Goal: Task Accomplishment & Management: Use online tool/utility

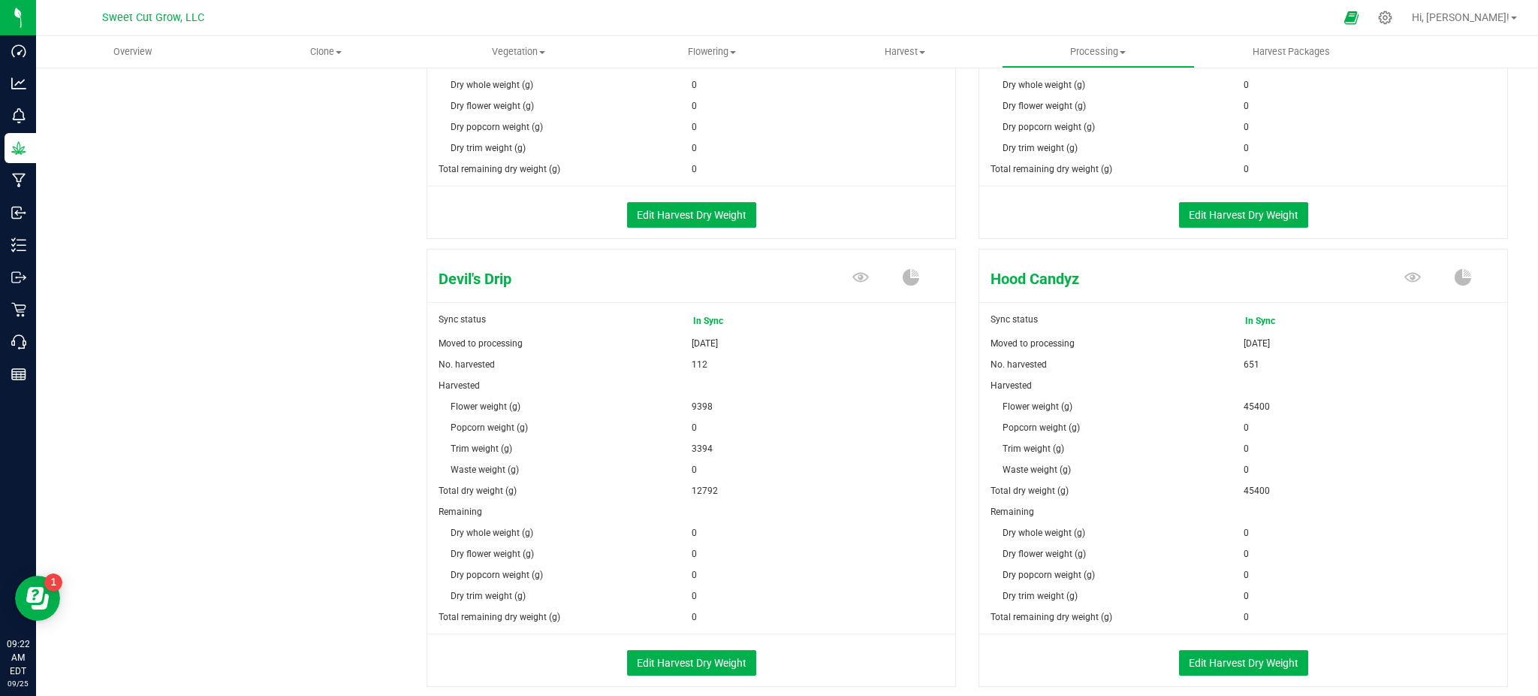
scroll to position [611, 0]
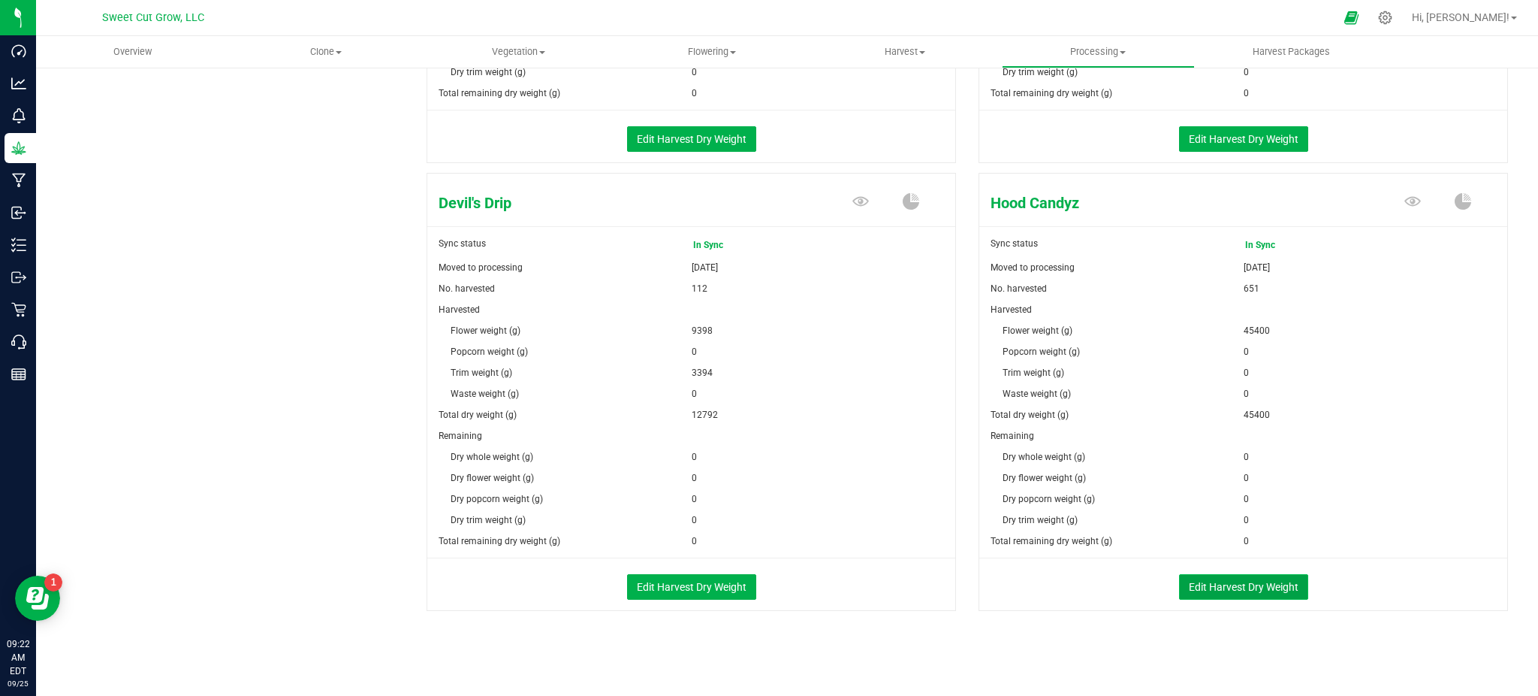
click at [1236, 586] on button "Edit Harvest Dry Weight" at bounding box center [1243, 587] width 129 height 26
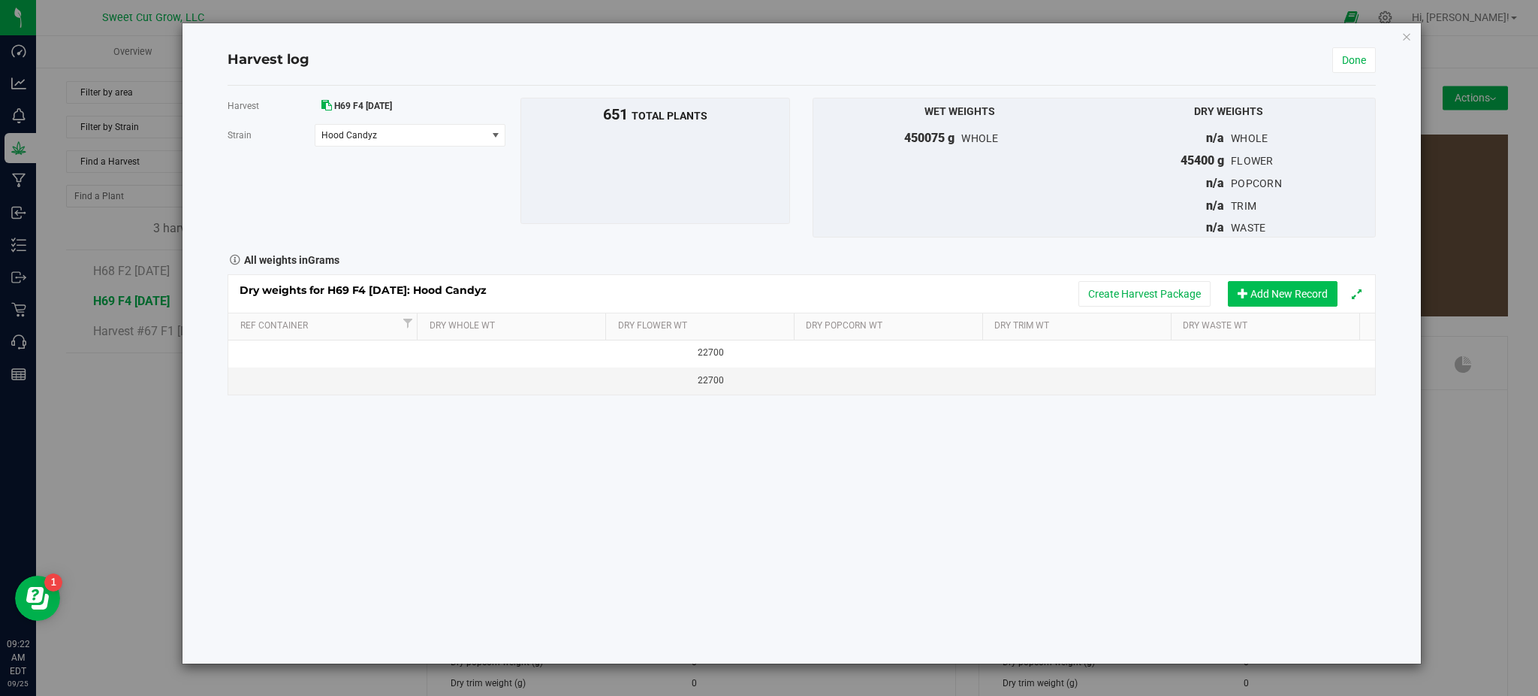
click at [1279, 288] on button "Add New Record" at bounding box center [1283, 294] width 110 height 26
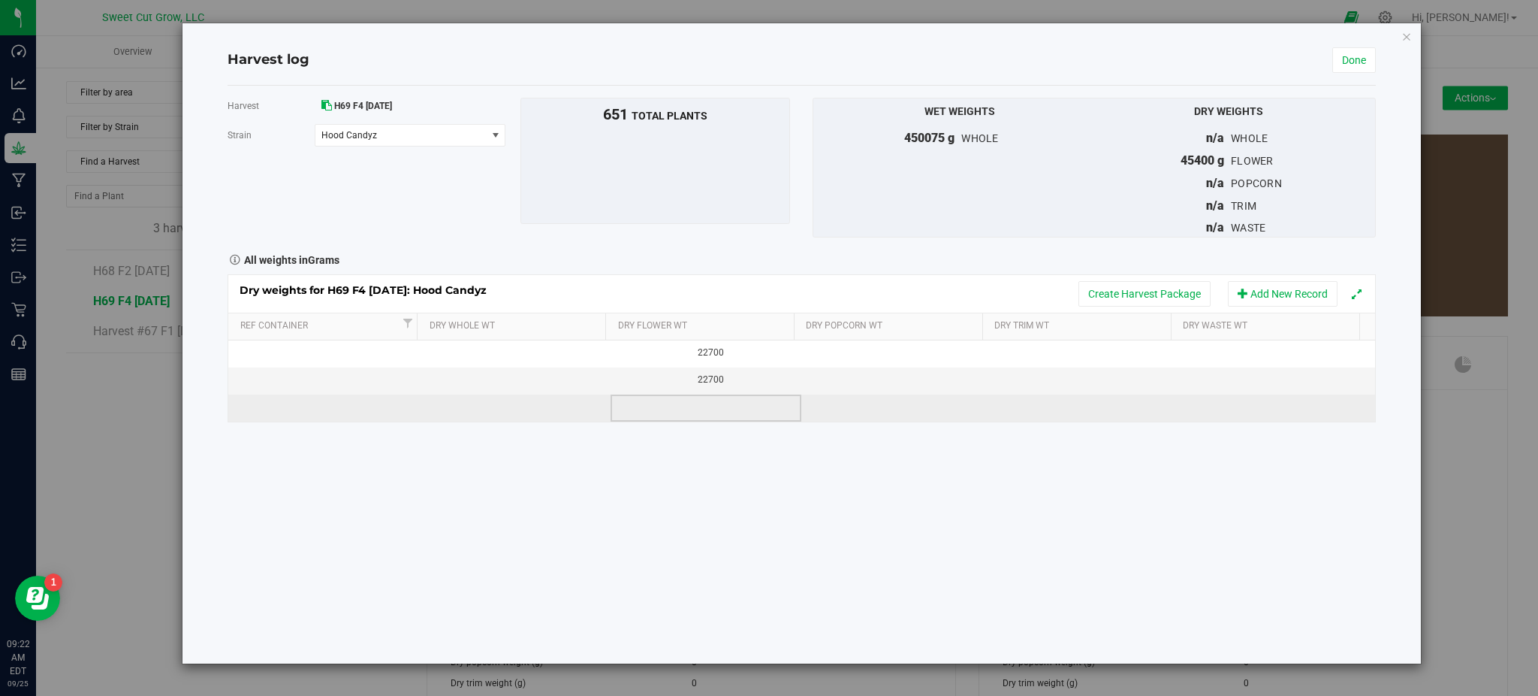
click at [708, 407] on td at bounding box center [706, 407] width 191 height 27
type input "15541"
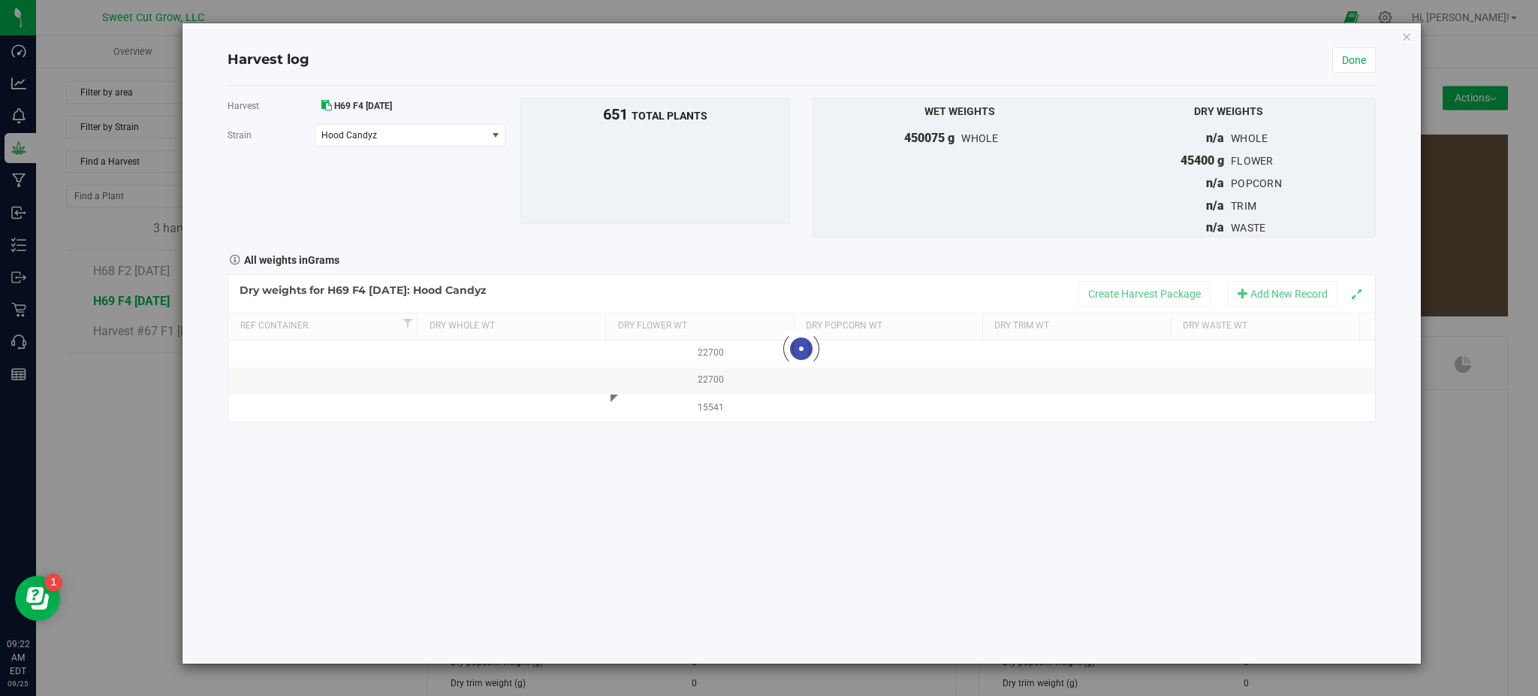
click at [759, 461] on div "Harvest H69 F4 [DATE] [GEOGRAPHIC_DATA] Hood Candyz Select strain Black Market …" at bounding box center [802, 375] width 1148 height 578
click at [1152, 297] on button "Create Harvest Package" at bounding box center [1145, 294] width 132 height 26
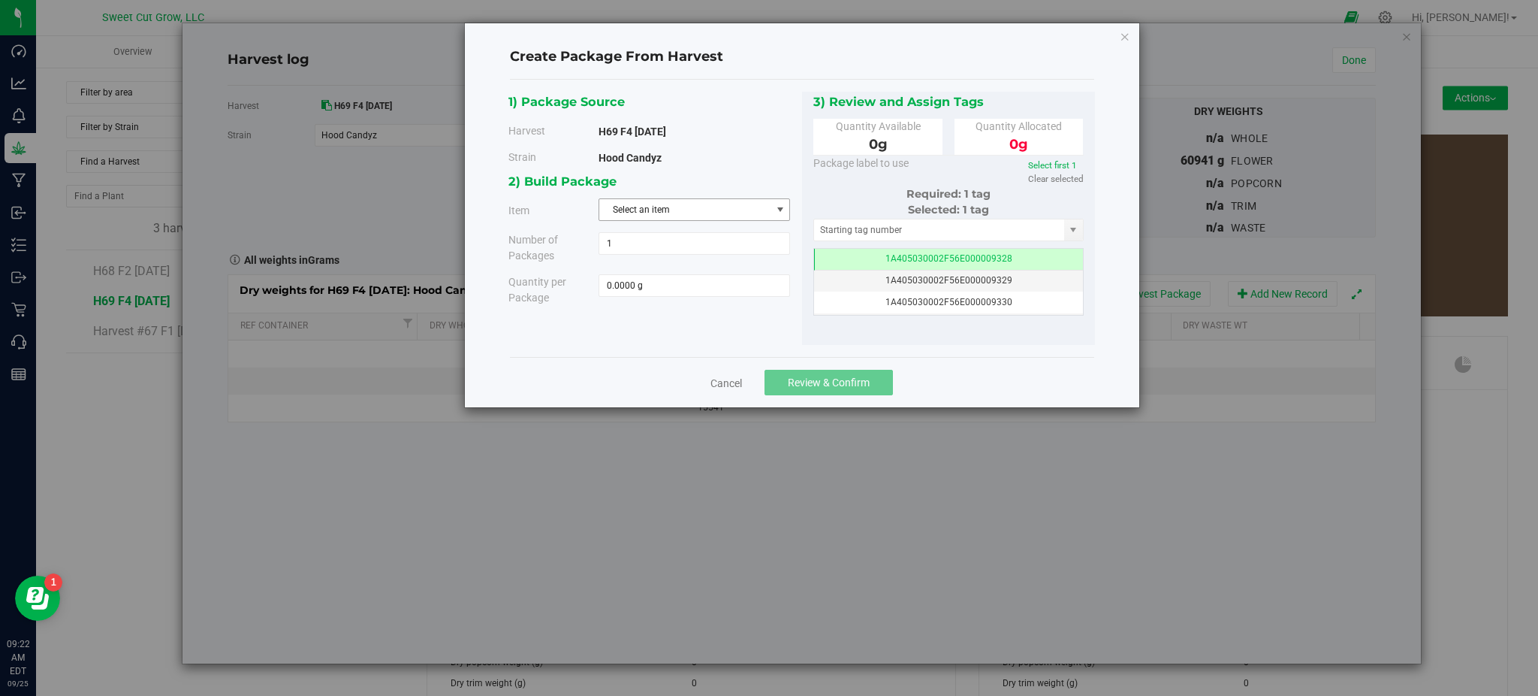
click at [723, 203] on span "Select an item" at bounding box center [684, 209] width 171 height 21
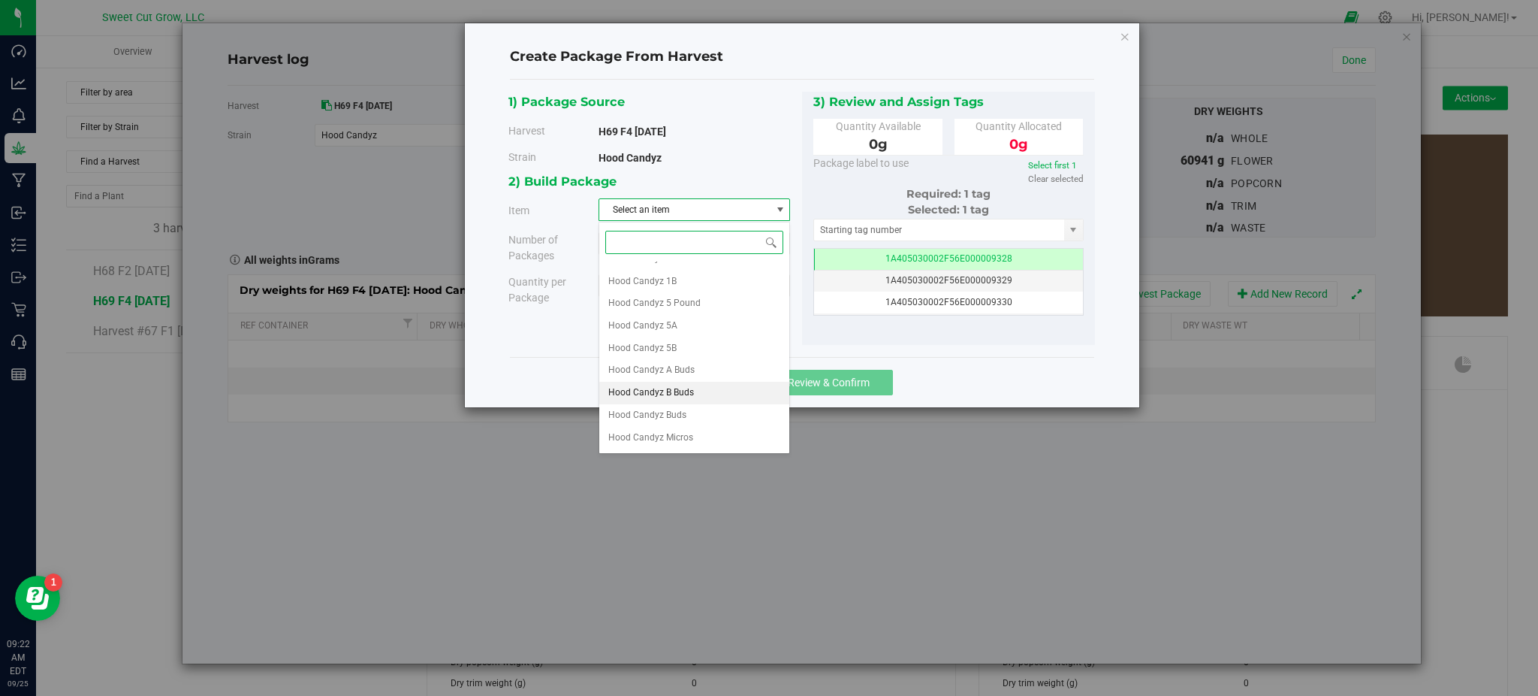
scroll to position [46, 0]
click at [670, 406] on span "Hood Candyz Buds" at bounding box center [647, 406] width 78 height 20
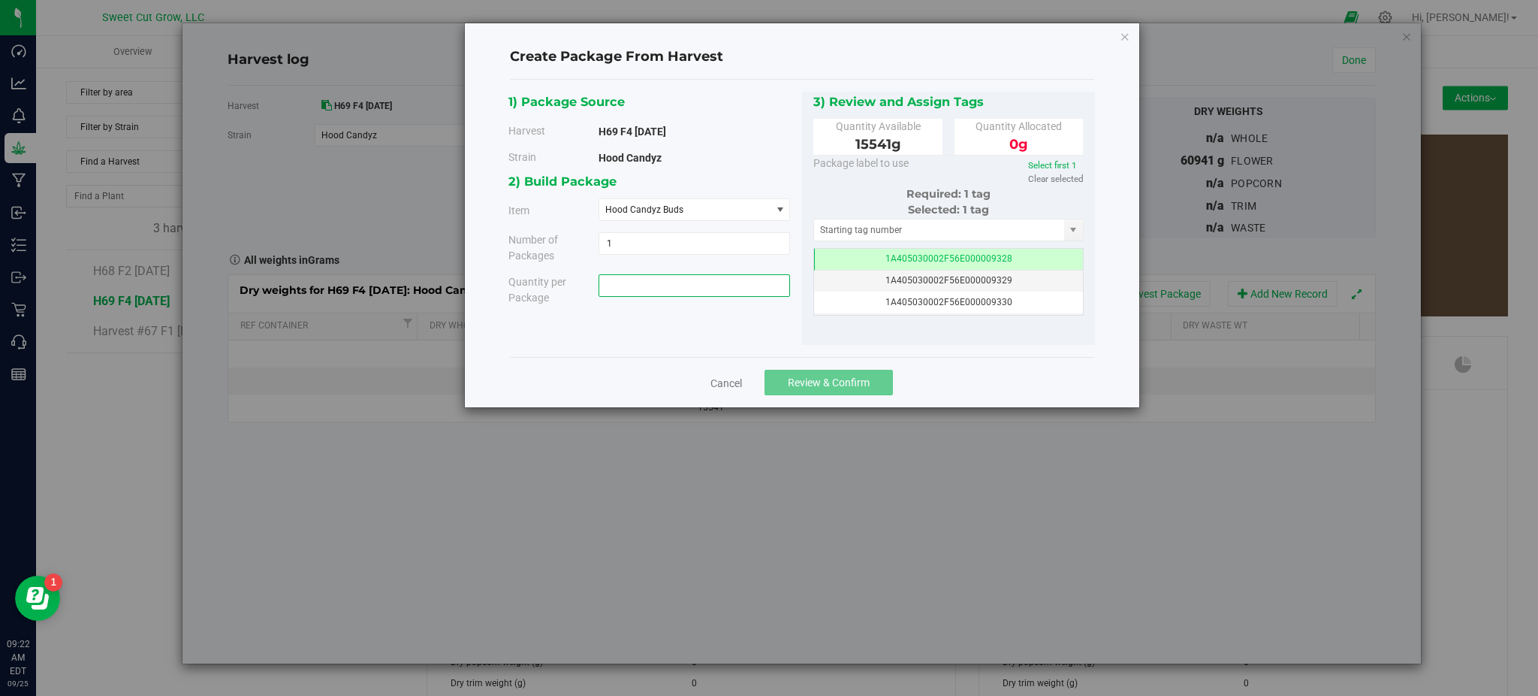
click at [657, 284] on span at bounding box center [695, 285] width 192 height 23
type input "15541"
type input "15541.0000 g"
click at [687, 311] on div "2) Build Package Item Hood Candyz Buds Hood Candyz 1 Pound Hood Candyz 1A Hood …" at bounding box center [656, 243] width 294 height 145
click at [814, 384] on span "Review & Confirm" at bounding box center [829, 382] width 82 height 12
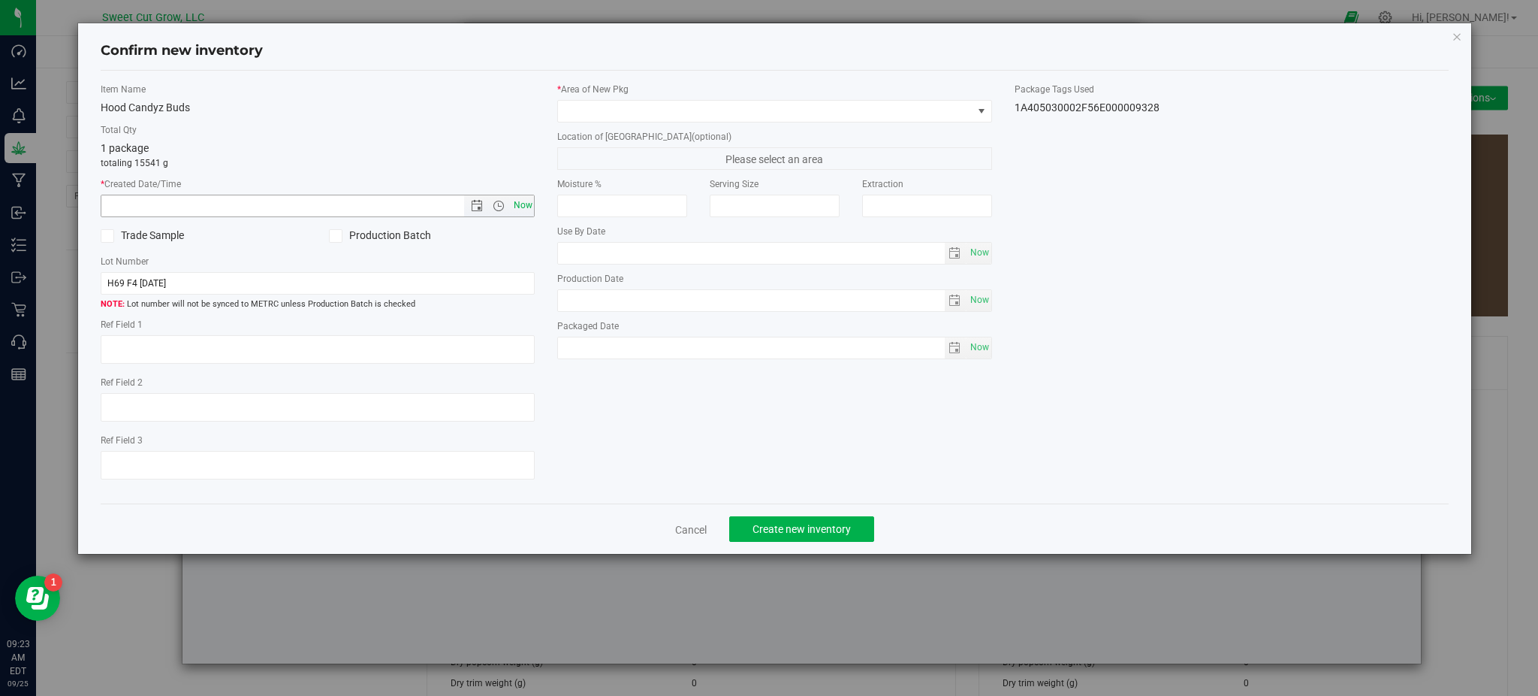
click at [518, 211] on span "Now" at bounding box center [523, 206] width 26 height 22
type input "[DATE] 9:23 AM"
click at [697, 118] on span at bounding box center [765, 111] width 414 height 21
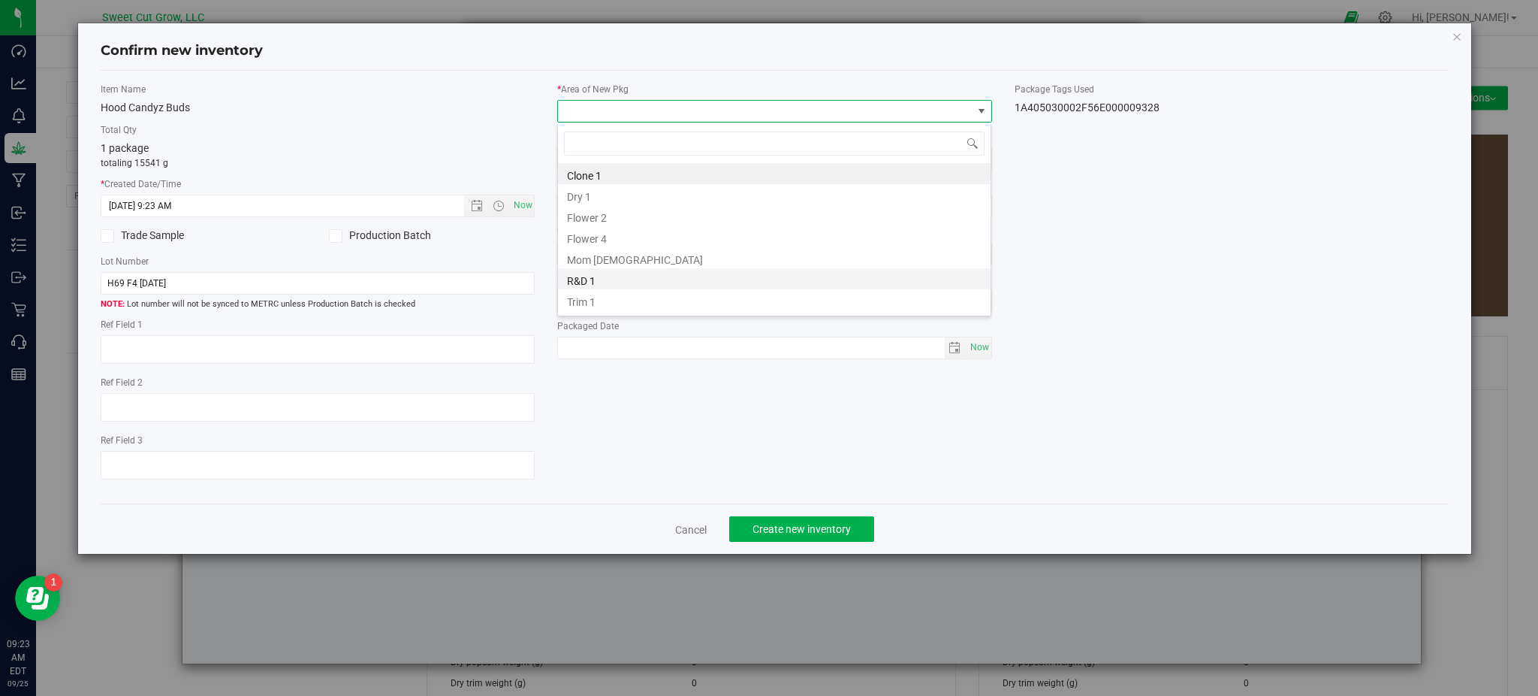
scroll to position [17, 0]
click at [644, 306] on li "Vault" at bounding box center [774, 303] width 433 height 21
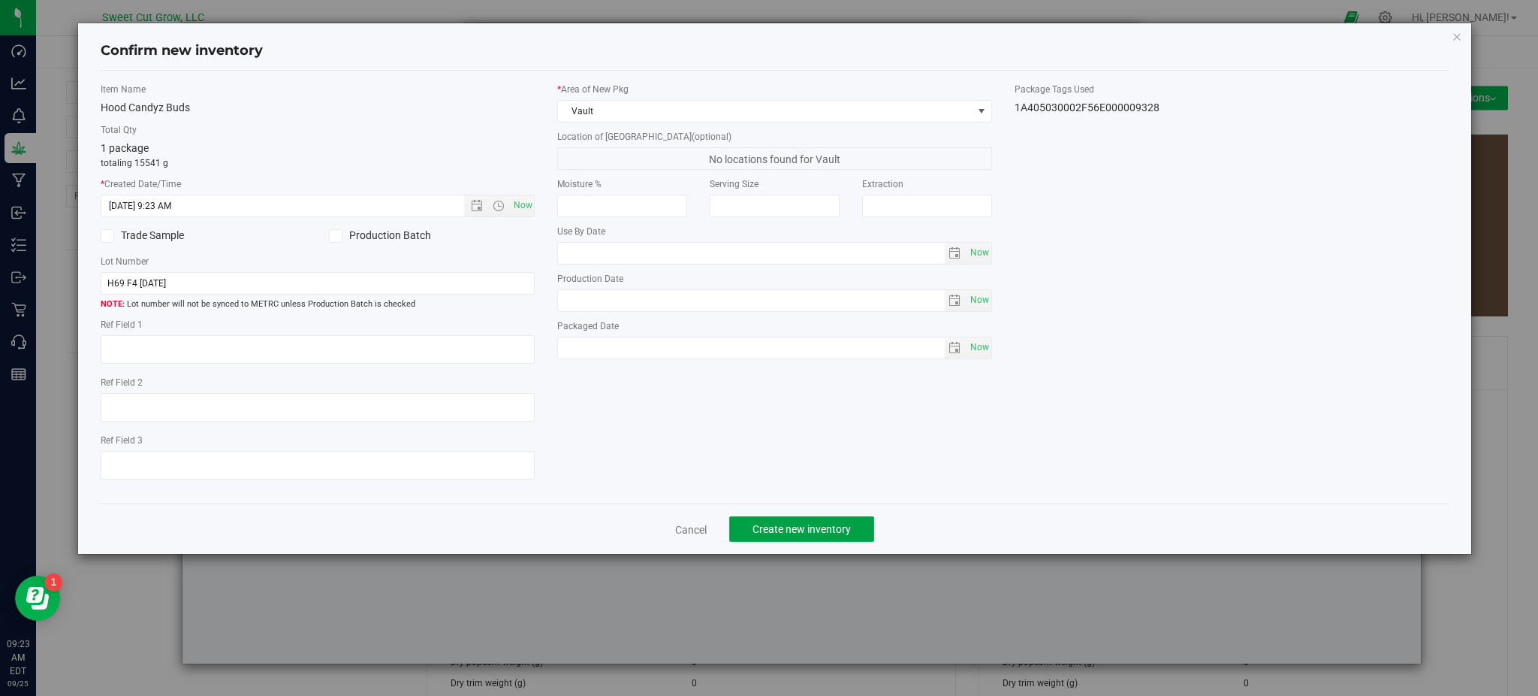
click at [813, 542] on button "Create new inventory" at bounding box center [801, 529] width 145 height 26
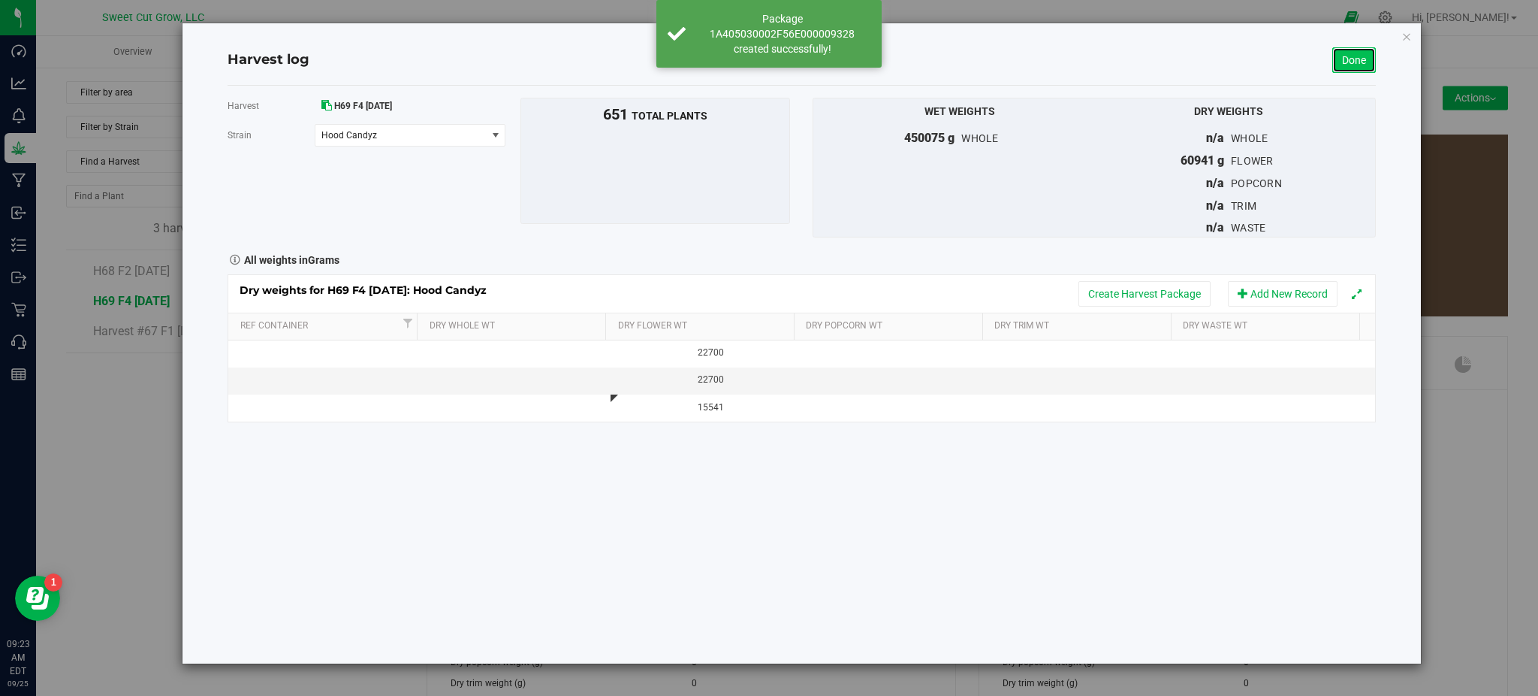
click at [1352, 66] on link "Done" at bounding box center [1355, 60] width 44 height 26
